Goal: Task Accomplishment & Management: Complete application form

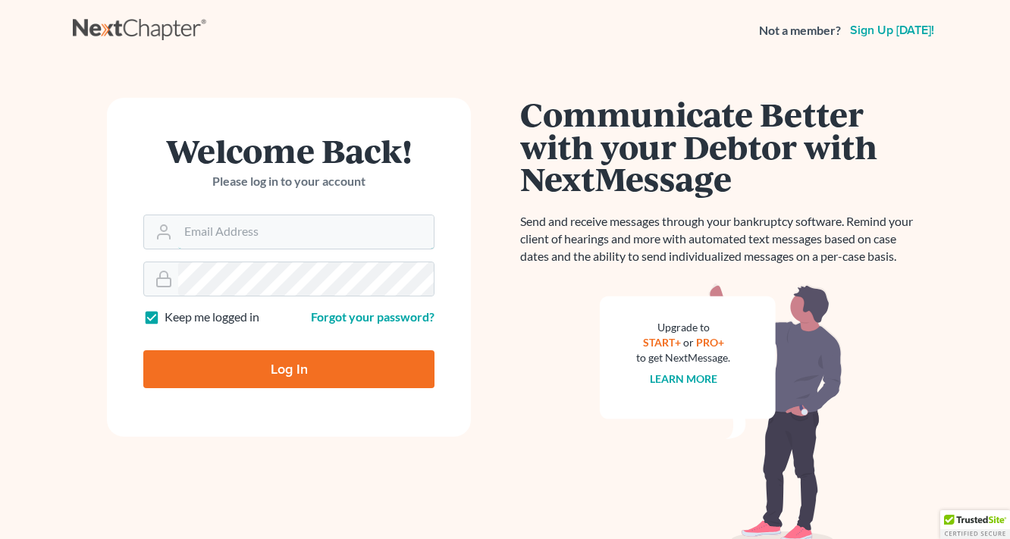
type input "[EMAIL_ADDRESS][DOMAIN_NAME]"
click at [314, 390] on form "Welcome Back! Please log in to your account Email Address eddy@petermlively.com…" at bounding box center [289, 267] width 364 height 339
click at [317, 372] on input "Log In" at bounding box center [288, 369] width 291 height 38
type input "Thinking..."
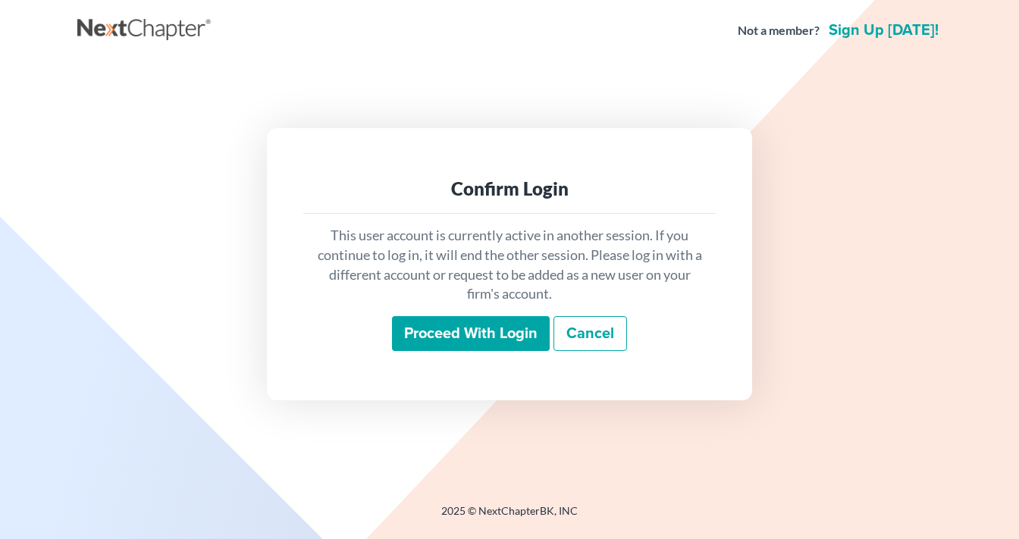
click at [465, 338] on input "Proceed with login" at bounding box center [471, 333] width 158 height 35
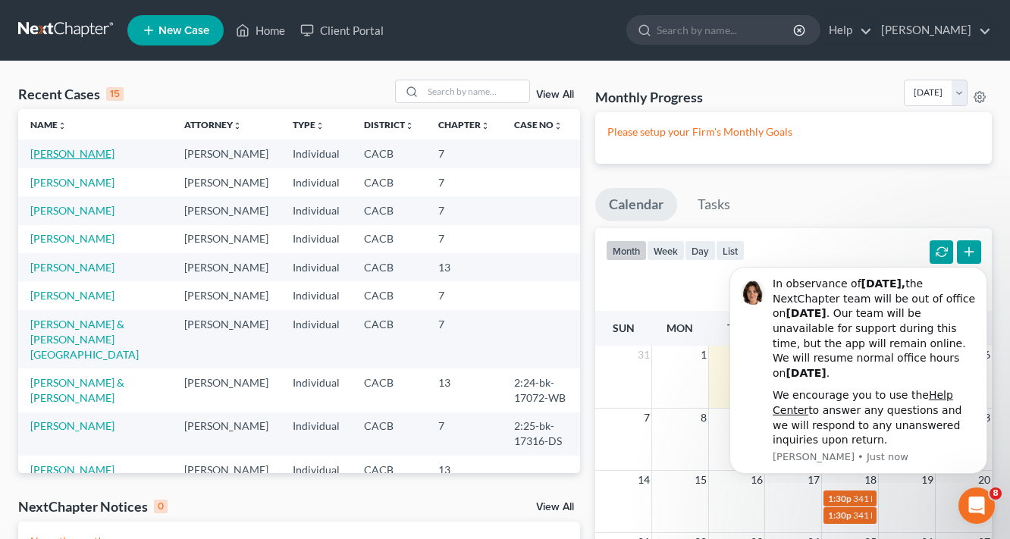
click at [80, 155] on link "[PERSON_NAME]" at bounding box center [72, 153] width 84 height 13
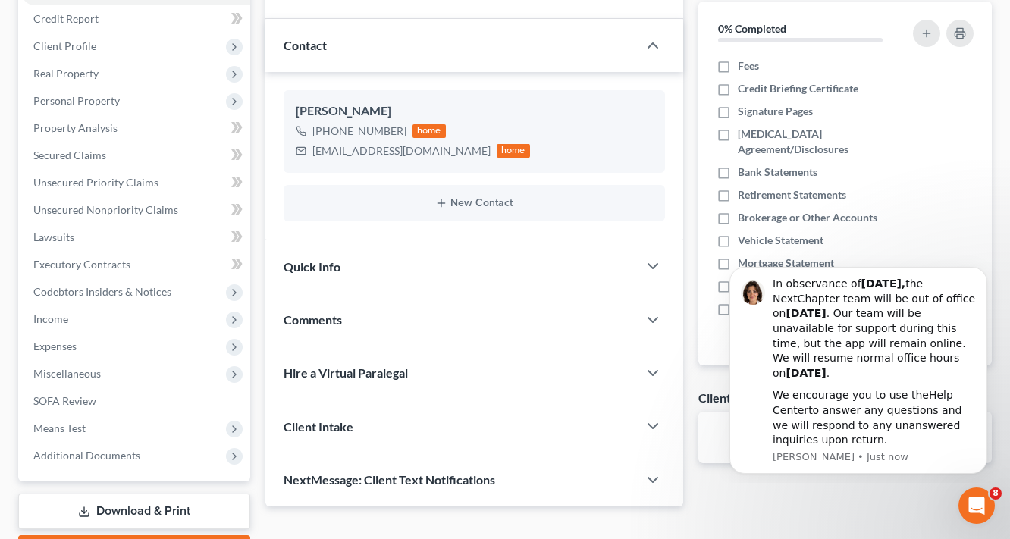
scroll to position [182, 0]
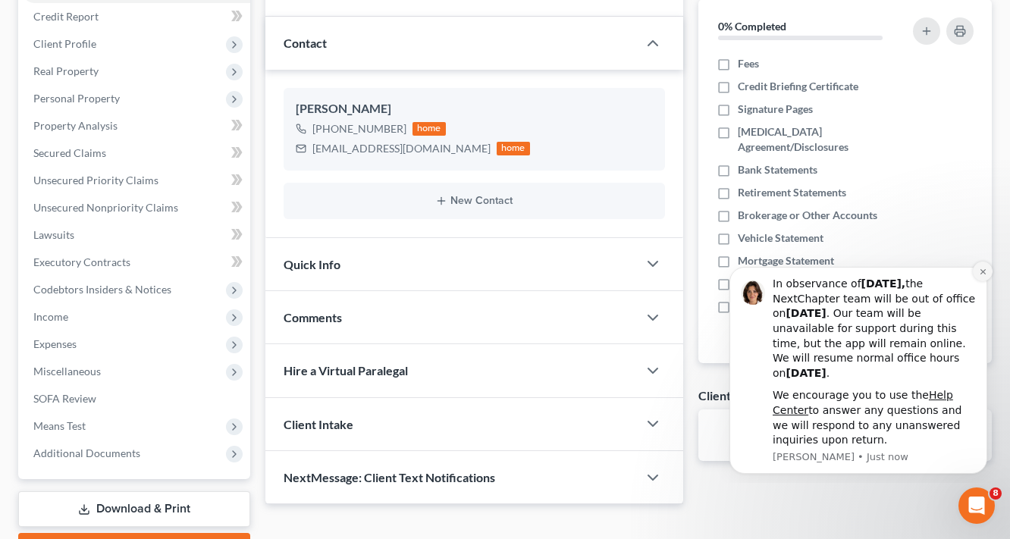
click at [983, 271] on icon "Dismiss notification" at bounding box center [982, 271] width 5 height 5
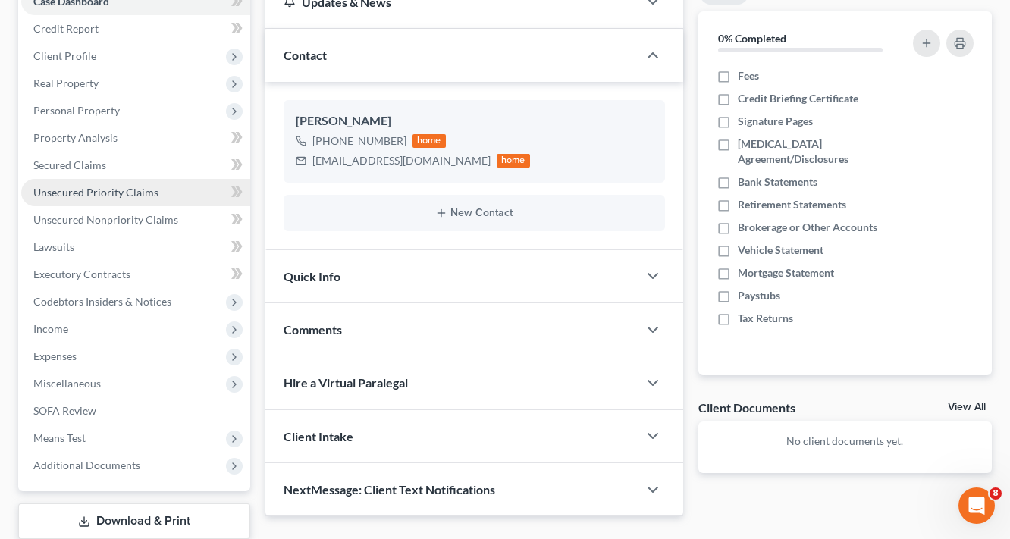
scroll to position [61, 0]
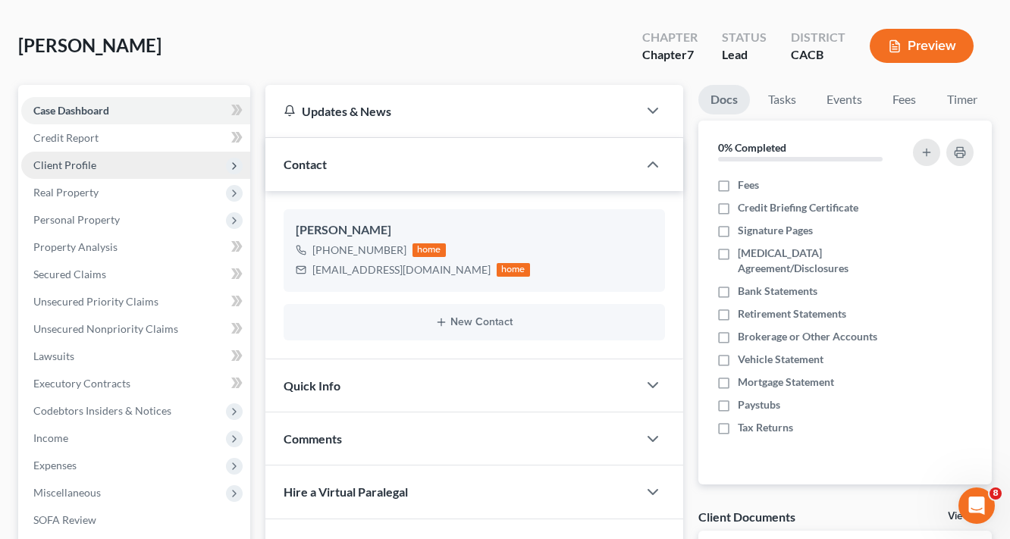
click at [73, 161] on span "Client Profile" at bounding box center [64, 164] width 63 height 13
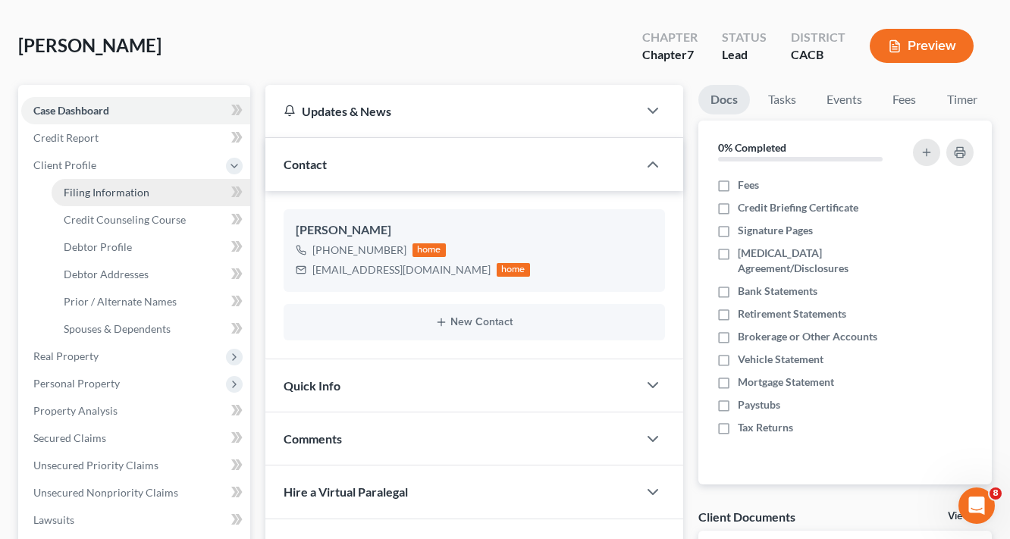
click at [97, 179] on link "Filing Information" at bounding box center [151, 192] width 199 height 27
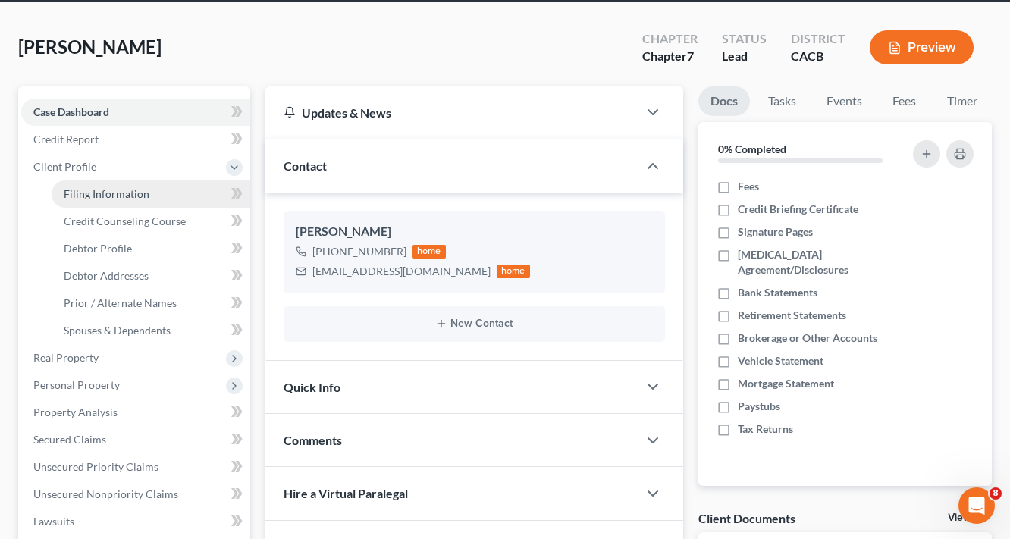
select select "1"
select select "0"
select select "4"
select select "0"
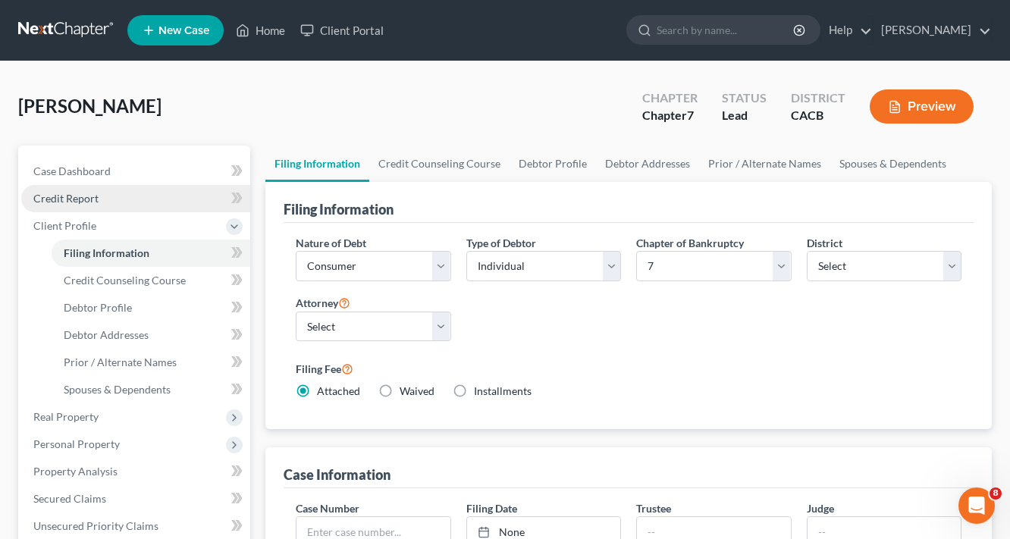
click at [97, 187] on link "Credit Report" at bounding box center [135, 198] width 229 height 27
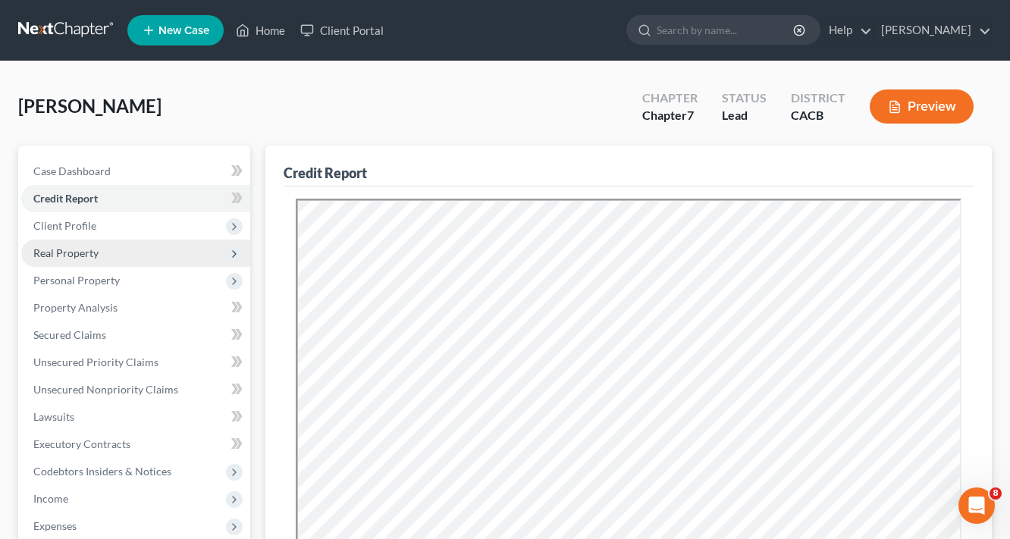
click at [61, 255] on span "Real Property" at bounding box center [65, 252] width 65 height 13
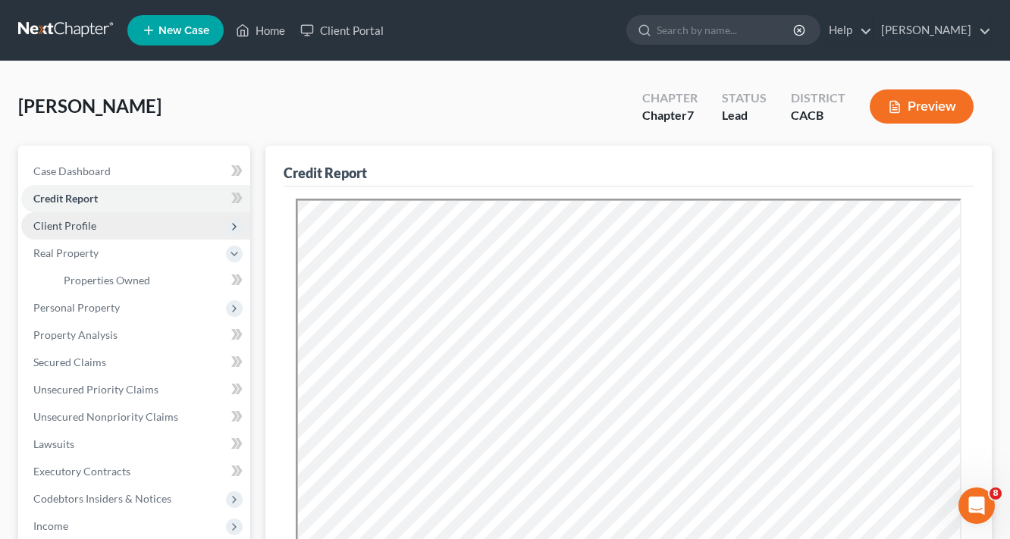
click at [64, 223] on span "Client Profile" at bounding box center [64, 225] width 63 height 13
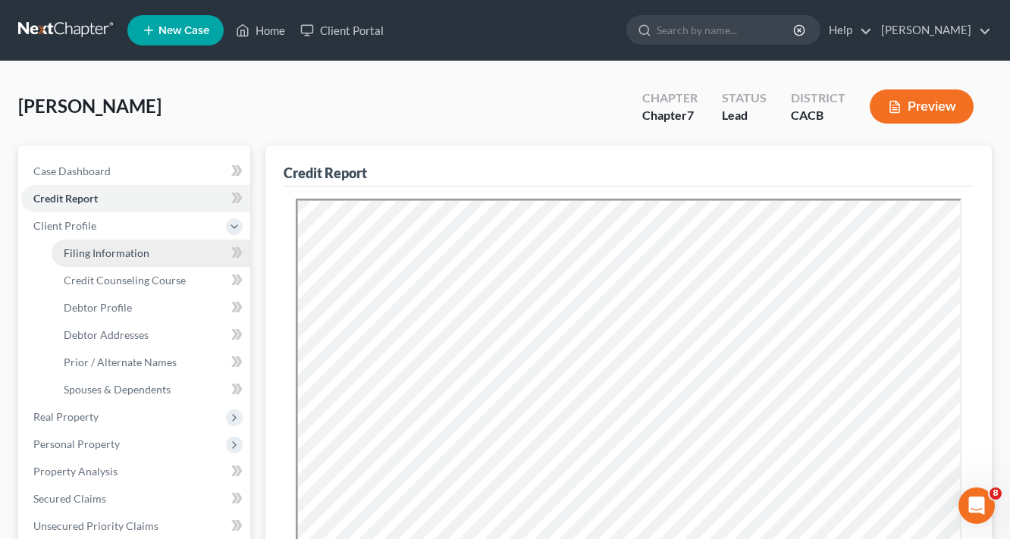
click at [121, 256] on span "Filing Information" at bounding box center [107, 252] width 86 height 13
select select "1"
select select "0"
select select "7"
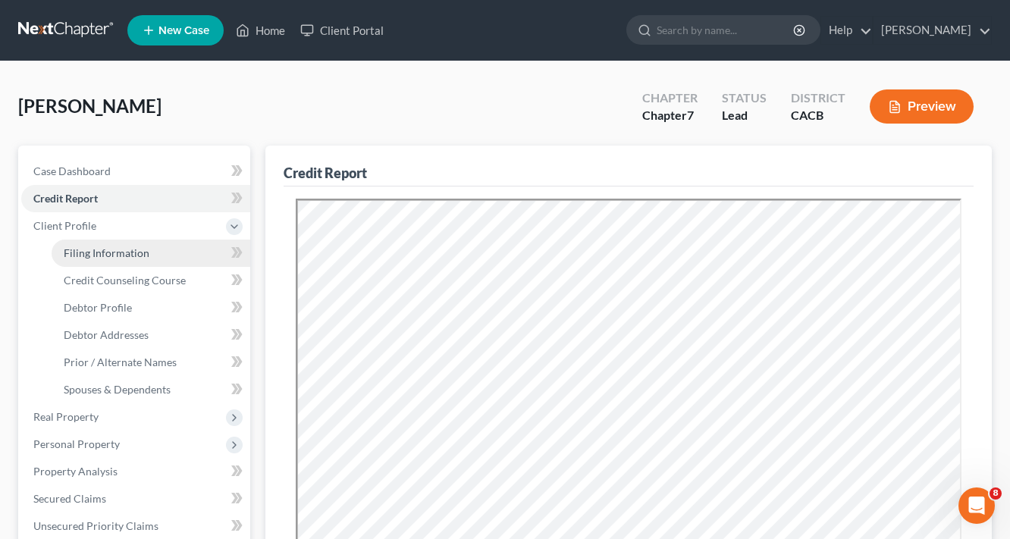
select select "0"
select select "4"
select select "0"
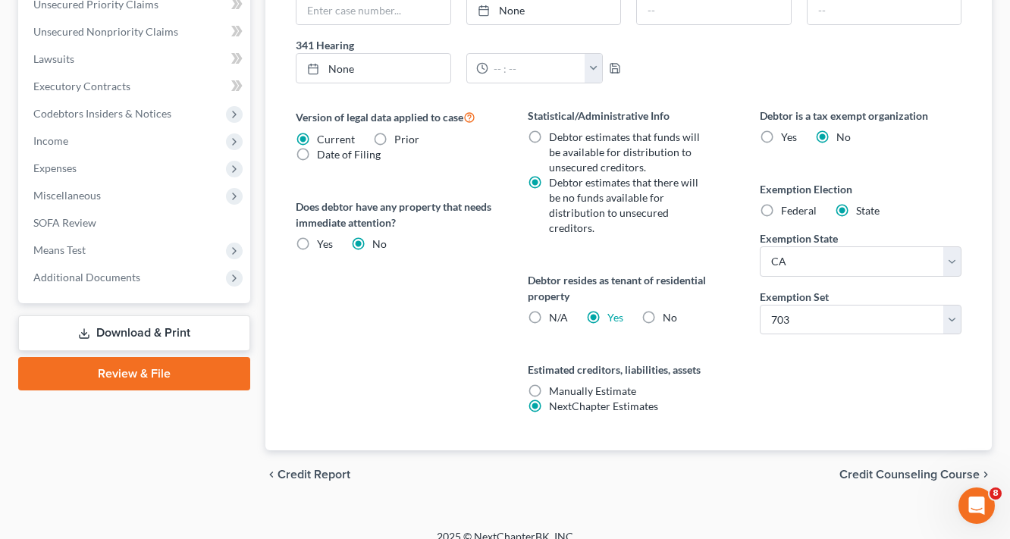
scroll to position [522, 0]
click at [908, 469] on span "Credit Counseling Course" at bounding box center [909, 475] width 140 height 12
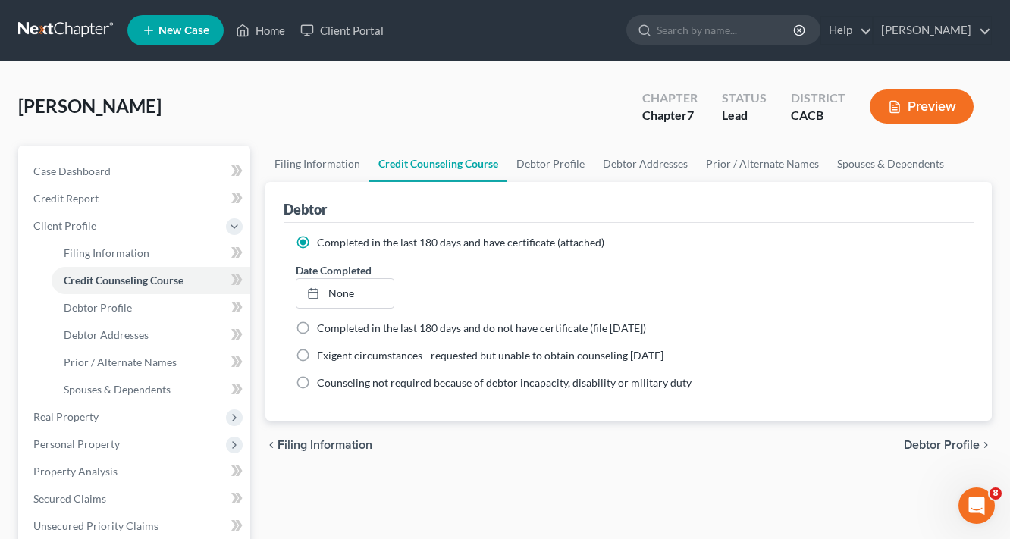
click at [955, 442] on span "Debtor Profile" at bounding box center [942, 445] width 76 height 12
select select "0"
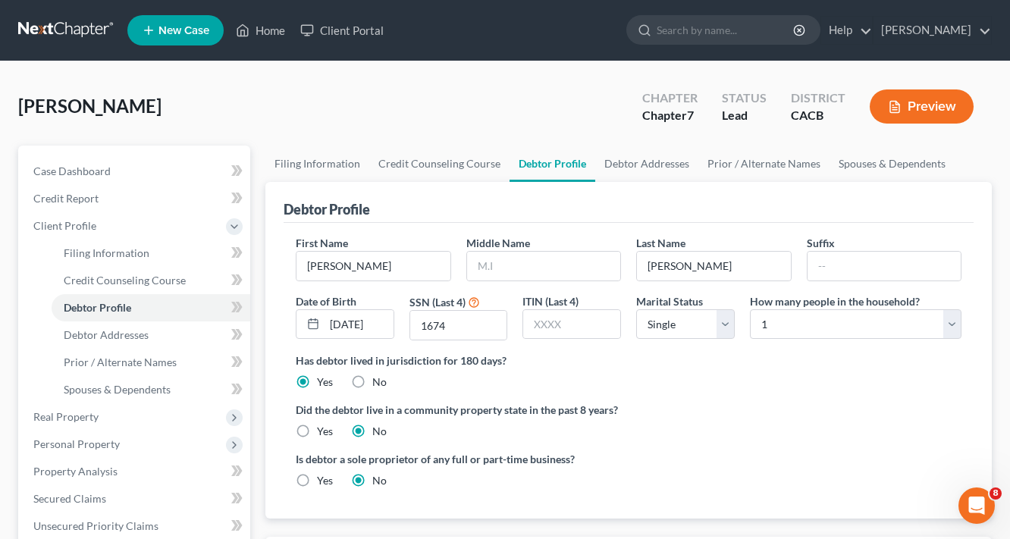
click at [317, 430] on label "Yes" at bounding box center [325, 431] width 16 height 15
click at [323, 430] on input "Yes" at bounding box center [328, 429] width 10 height 10
radio input "true"
radio input "false"
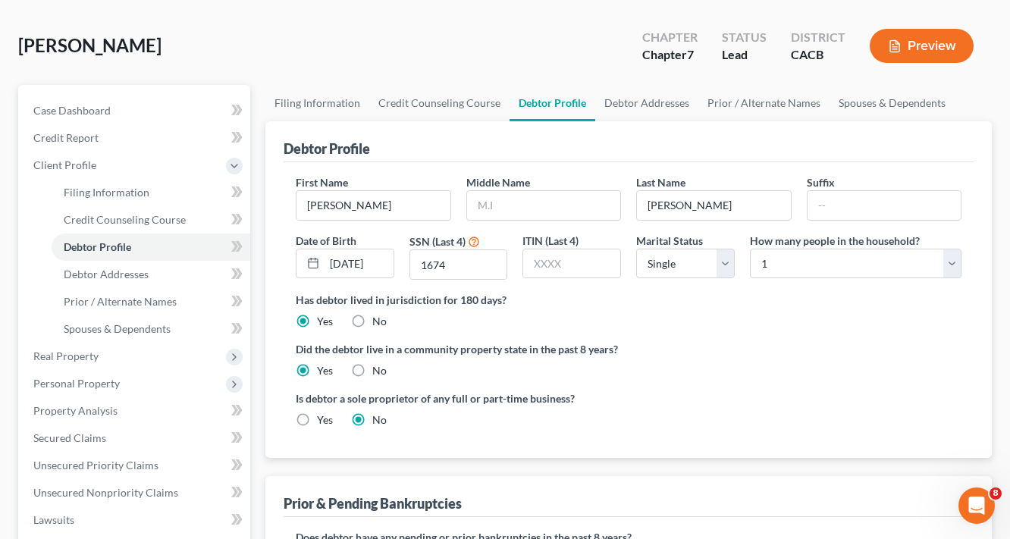
scroll to position [303, 0]
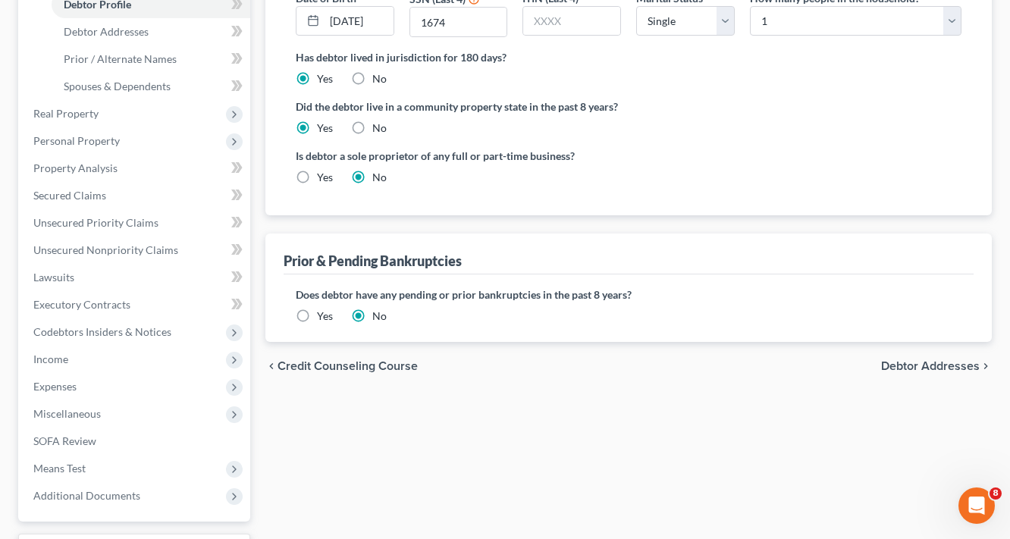
click at [952, 348] on div "chevron_left Credit Counseling Course Debtor Addresses chevron_right" at bounding box center [628, 366] width 726 height 49
click at [946, 368] on span "Debtor Addresses" at bounding box center [930, 366] width 99 height 12
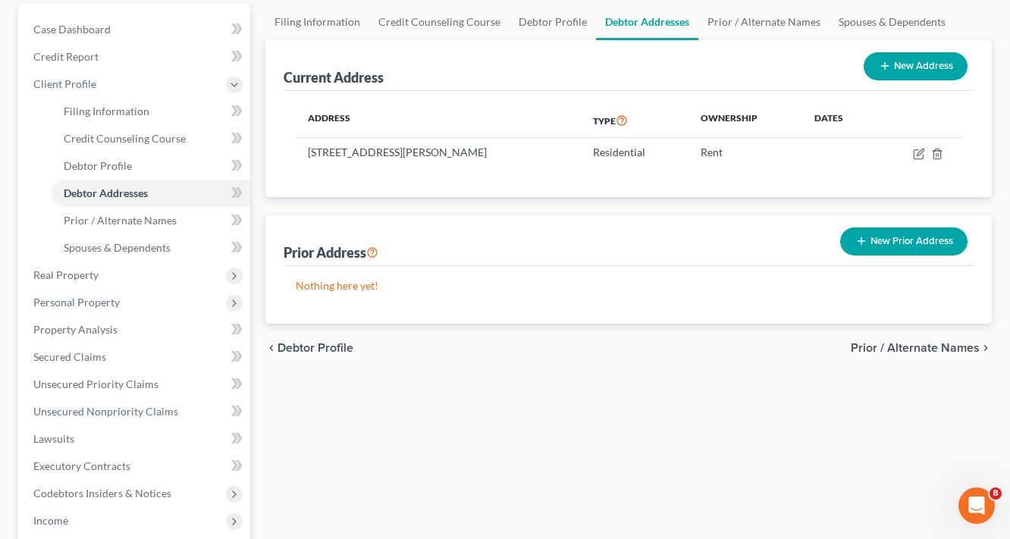
scroll to position [182, 0]
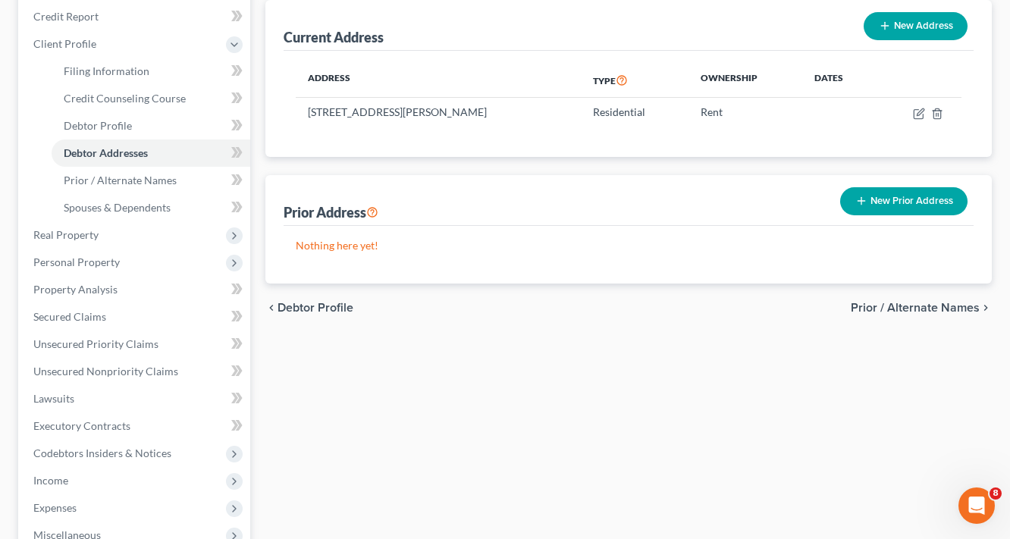
click at [954, 312] on span "Prior / Alternate Names" at bounding box center [915, 308] width 129 height 12
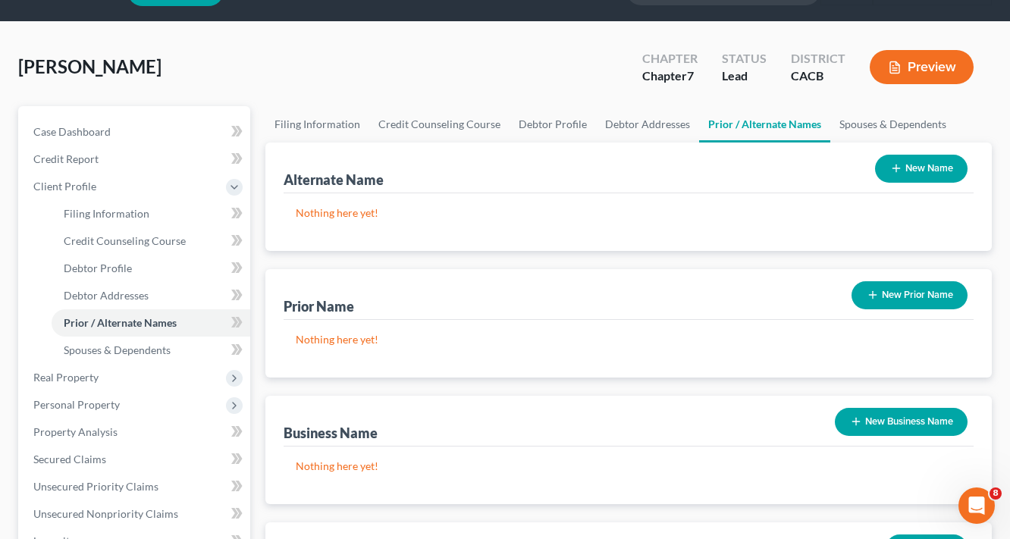
scroll to position [61, 0]
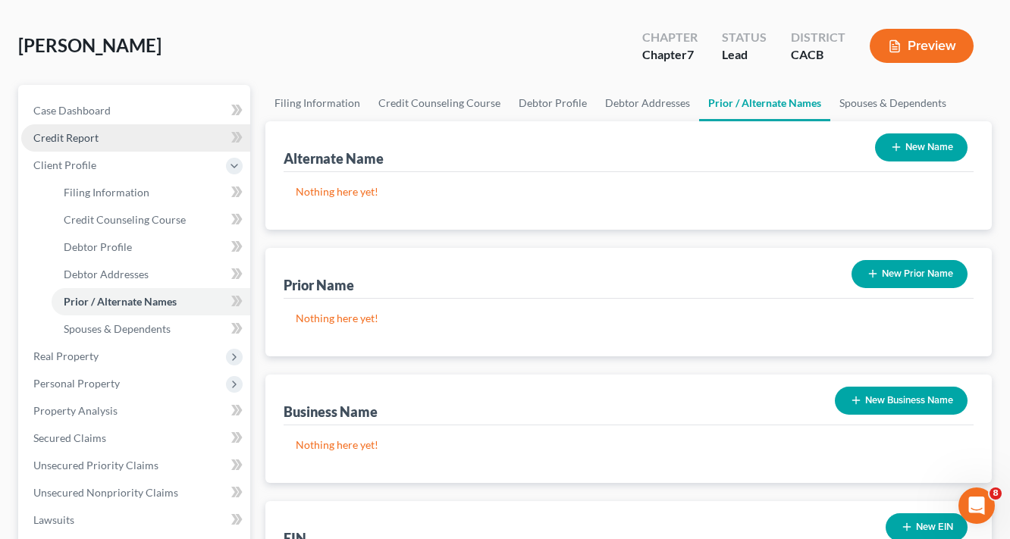
click at [111, 140] on link "Credit Report" at bounding box center [135, 137] width 229 height 27
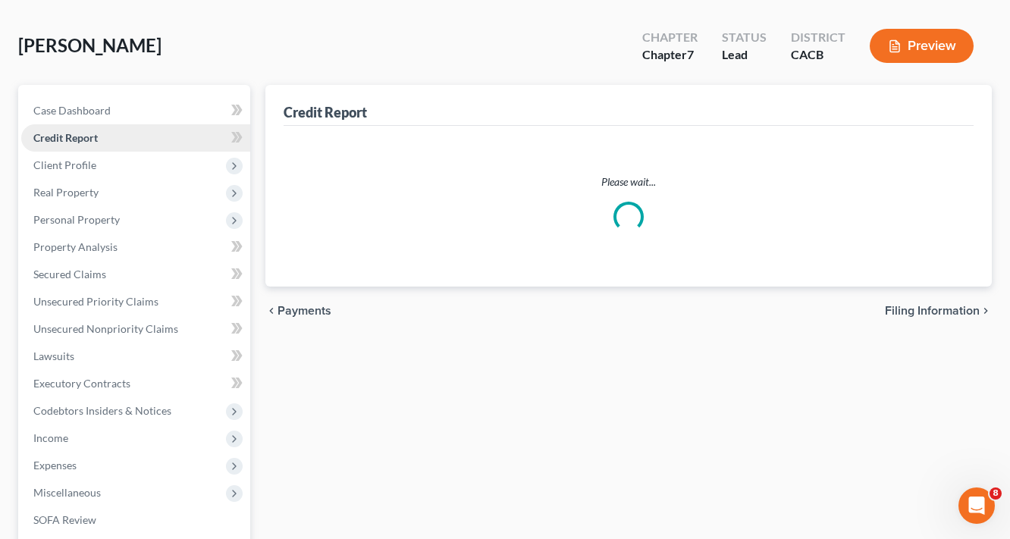
click at [91, 138] on span "Credit Report" at bounding box center [65, 137] width 64 height 13
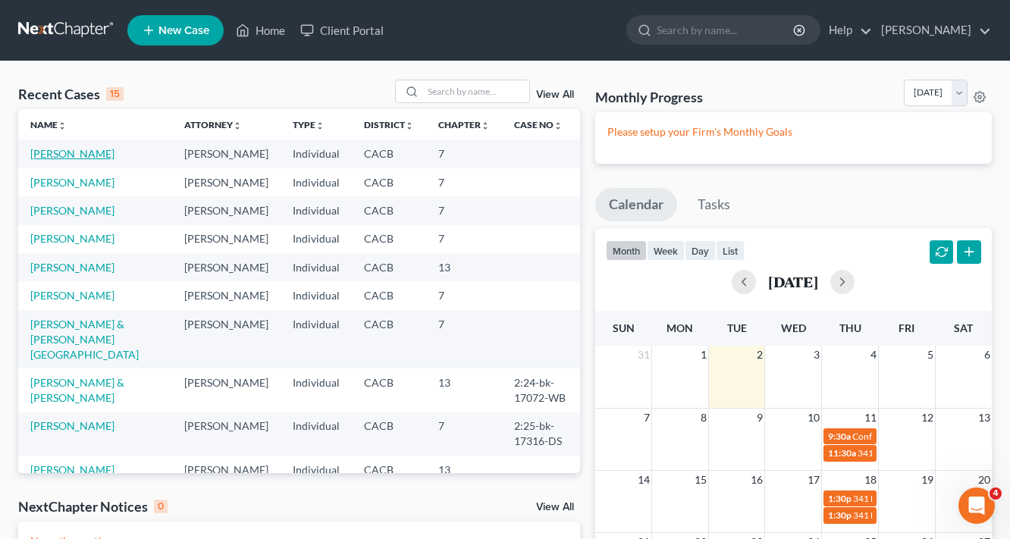
click at [66, 149] on link "[PERSON_NAME]" at bounding box center [72, 153] width 84 height 13
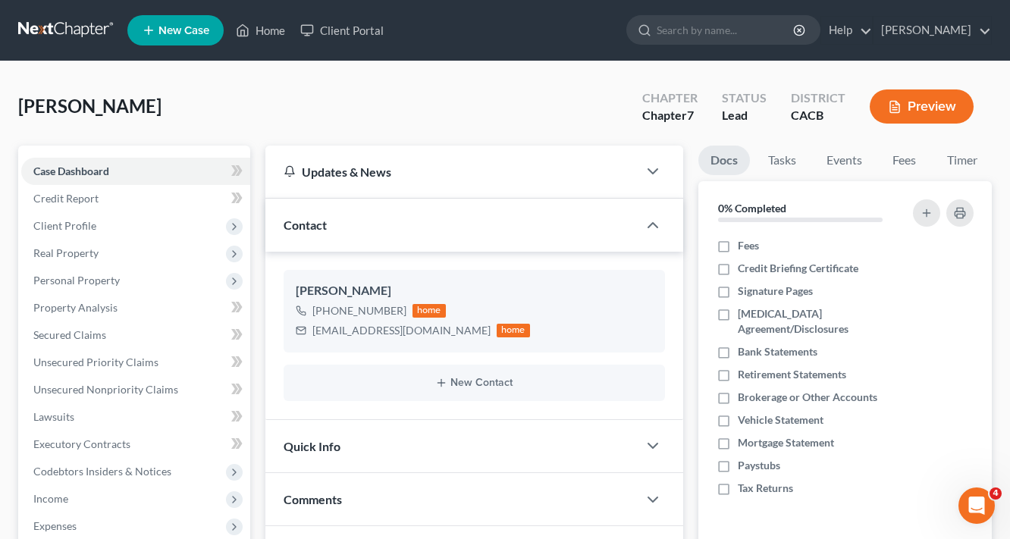
scroll to position [265, 0]
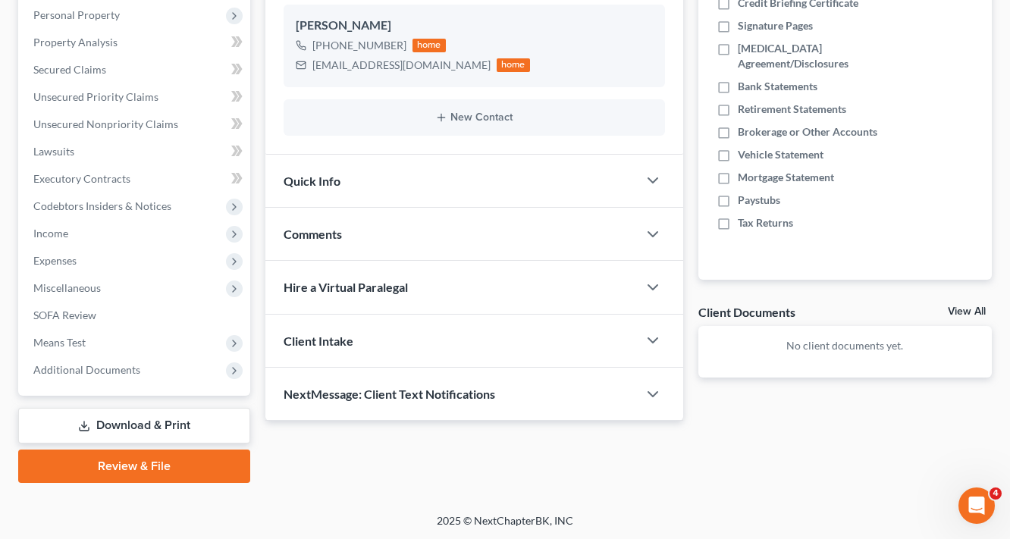
click at [170, 431] on link "Download & Print" at bounding box center [134, 426] width 232 height 36
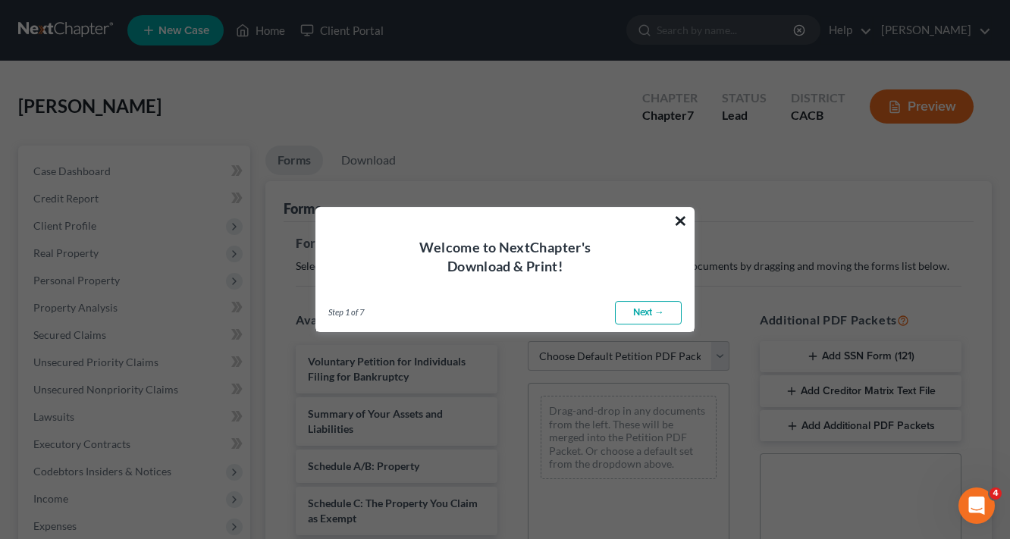
click at [675, 215] on button "×" at bounding box center [680, 220] width 14 height 24
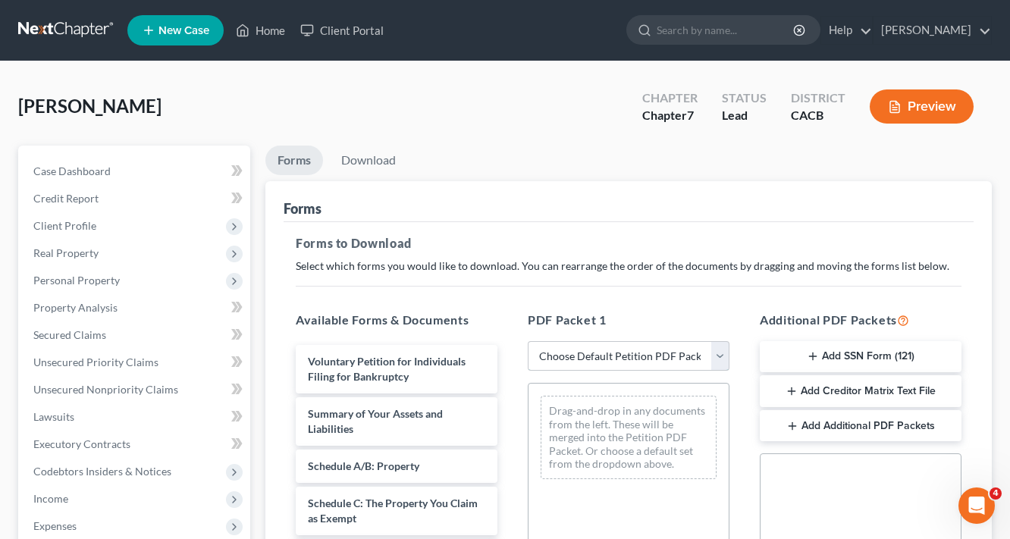
click at [645, 355] on select "Choose Default Petition PDF Packet Complete Bankruptcy Petition (all forms and …" at bounding box center [629, 356] width 202 height 30
select select "6"
click at [528, 341] on select "Choose Default Petition PDF Packet Complete Bankruptcy Petition (all forms and …" at bounding box center [629, 356] width 202 height 30
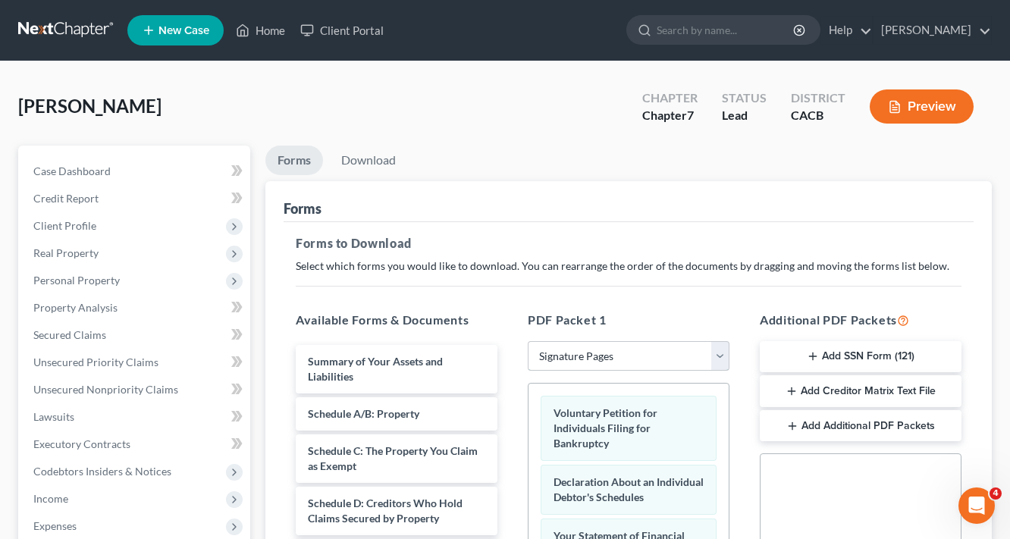
scroll to position [61, 0]
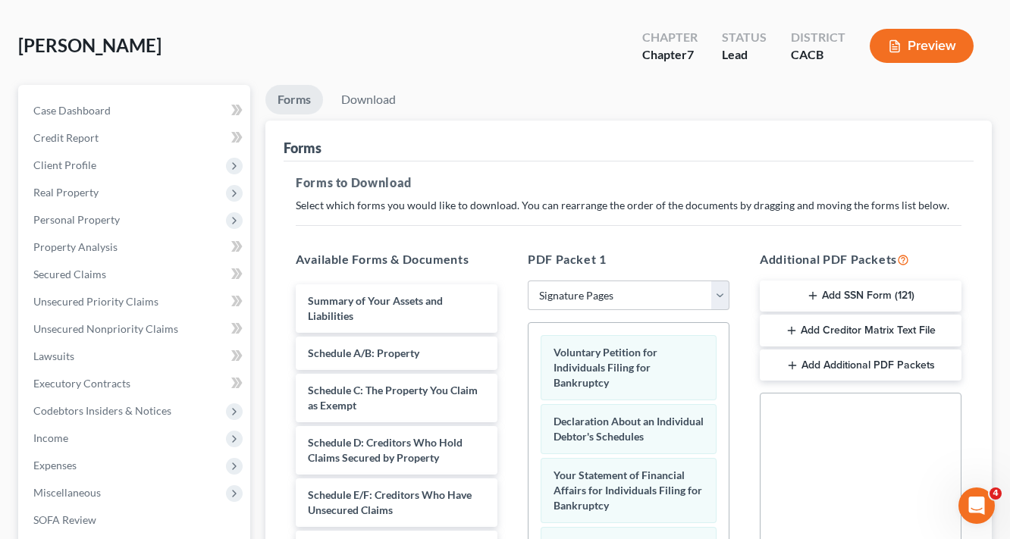
click at [874, 285] on button "Add SSN Form (121)" at bounding box center [861, 297] width 202 height 32
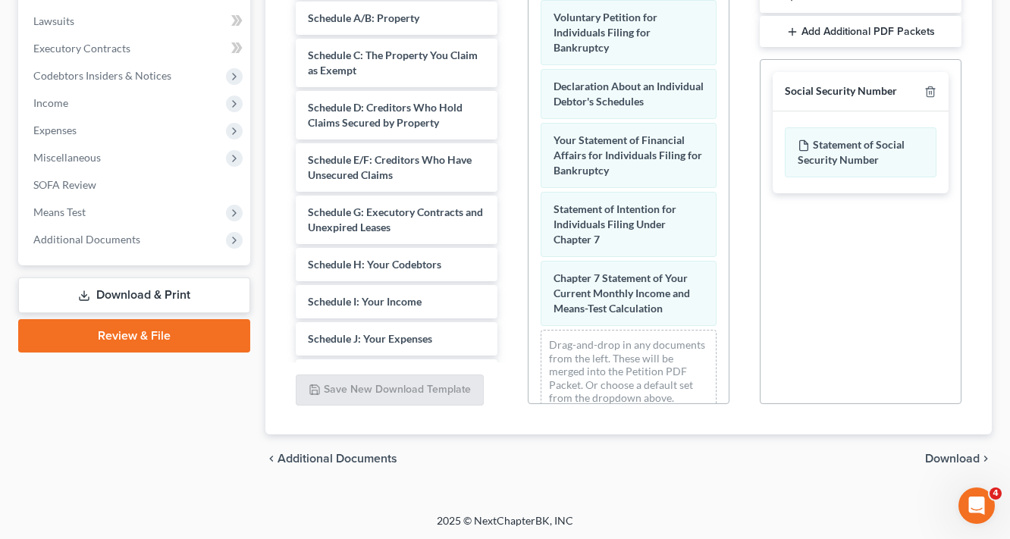
click at [945, 453] on span "Download" at bounding box center [952, 459] width 55 height 12
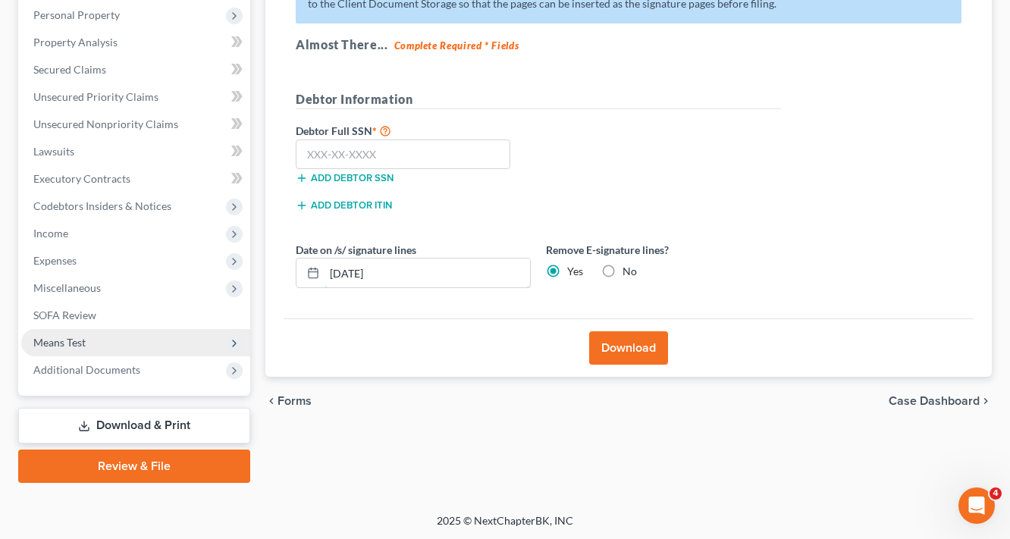
drag, startPoint x: 418, startPoint y: 276, endPoint x: 158, endPoint y: 328, distance: 265.1
click at [284, 301] on div "Effective [DATE] your court no longer accepts electronic signatures on the form…" at bounding box center [629, 138] width 690 height 362
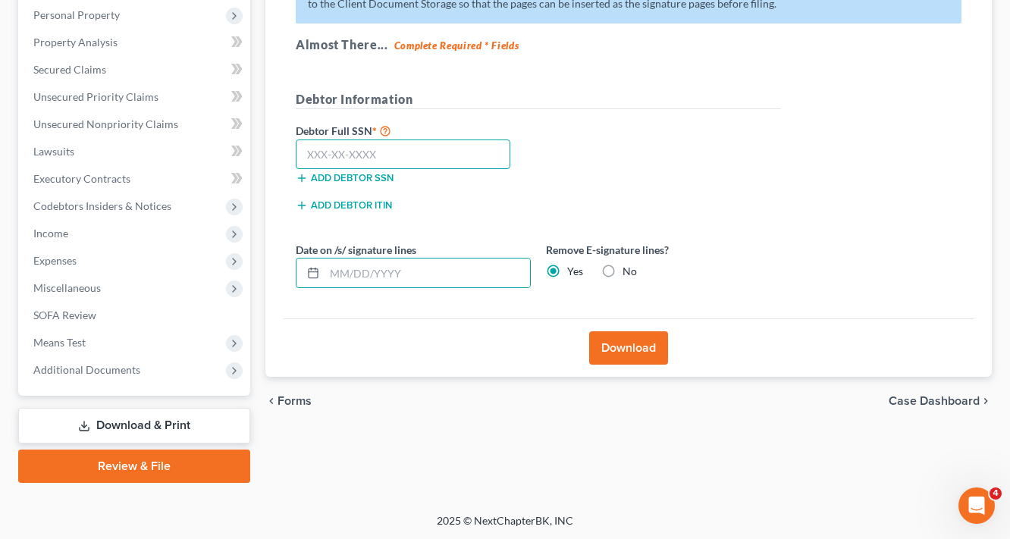
click at [439, 140] on input "text" at bounding box center [403, 155] width 215 height 30
paste input "547-65-1674"
type input "547-65-1674"
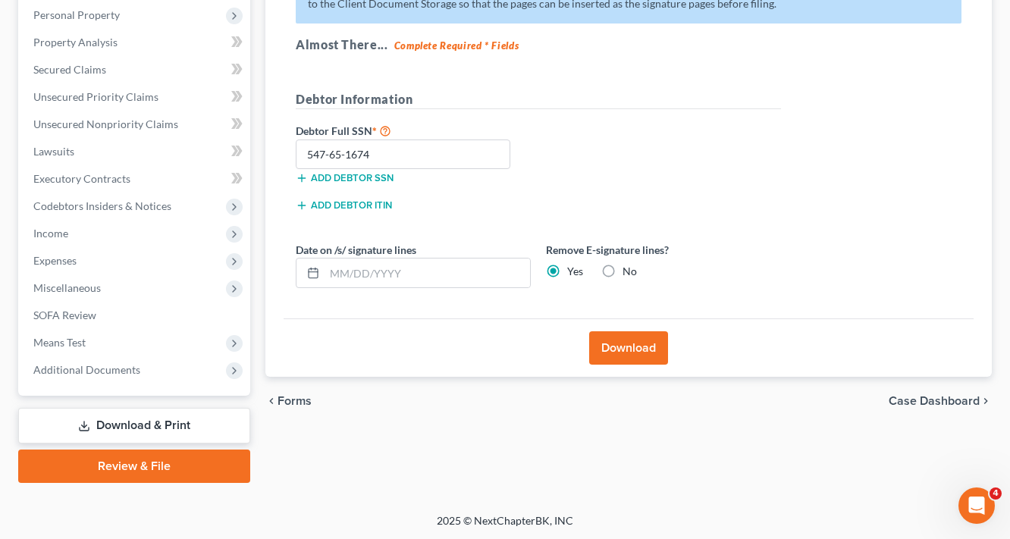
click at [648, 328] on div "Download" at bounding box center [629, 347] width 690 height 58
click at [644, 372] on div "Download" at bounding box center [629, 347] width 690 height 58
click at [646, 355] on button "Download" at bounding box center [628, 347] width 79 height 33
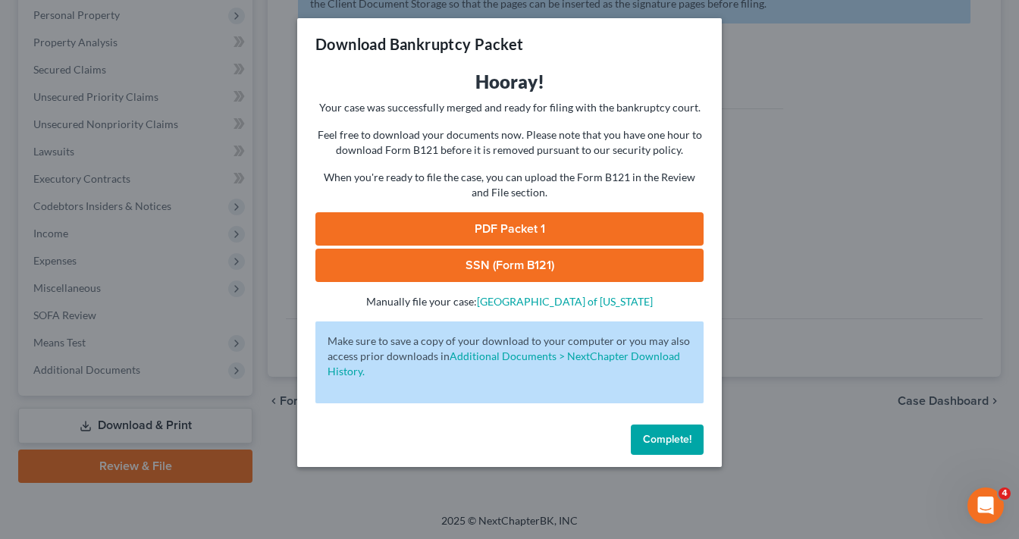
click at [525, 266] on link "SSN (Form B121)" at bounding box center [509, 265] width 388 height 33
click at [576, 227] on link "PDF Packet 1" at bounding box center [509, 228] width 388 height 33
click at [653, 431] on button "Complete!" at bounding box center [667, 440] width 73 height 30
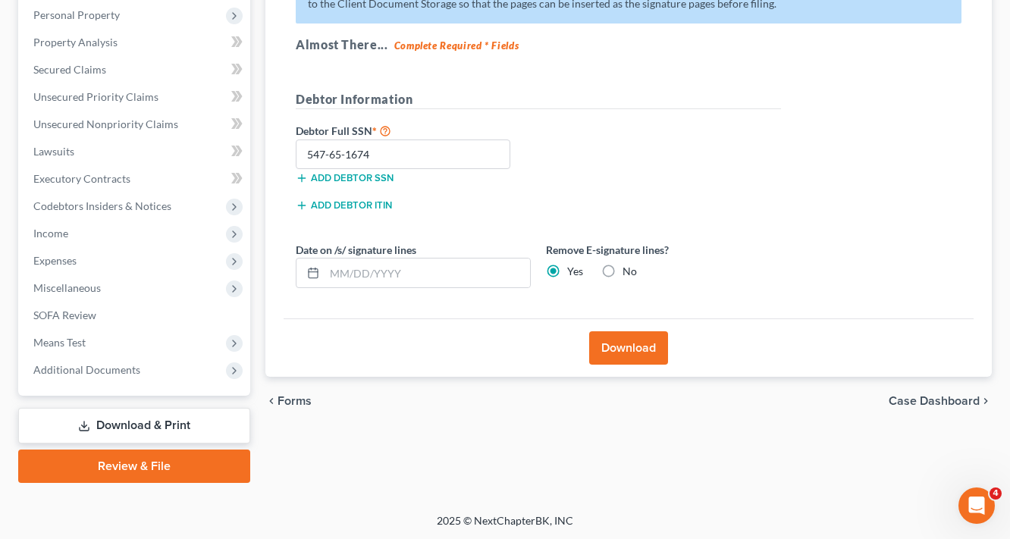
scroll to position [23, 0]
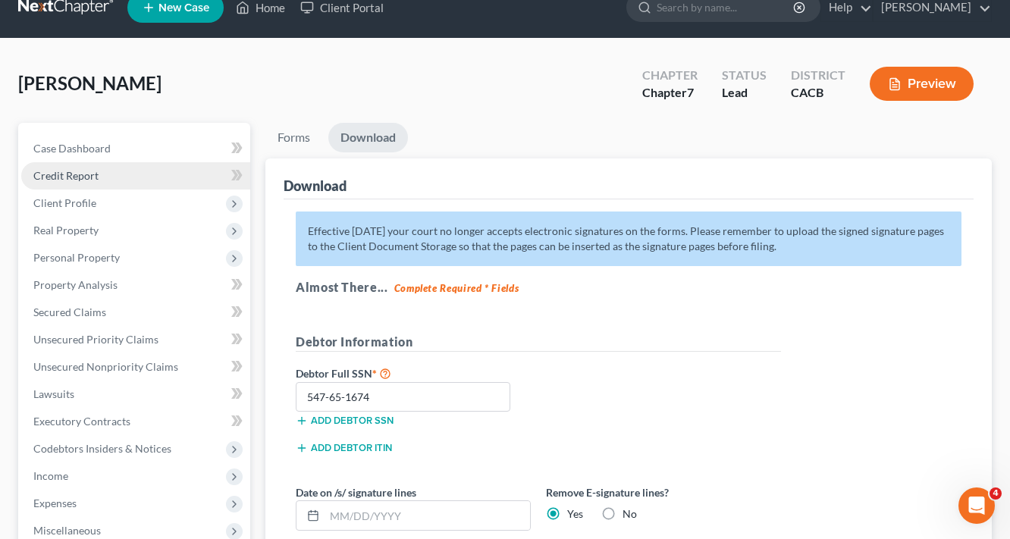
click at [67, 176] on span "Credit Report" at bounding box center [65, 175] width 65 height 13
